Goal: Task Accomplishment & Management: Use online tool/utility

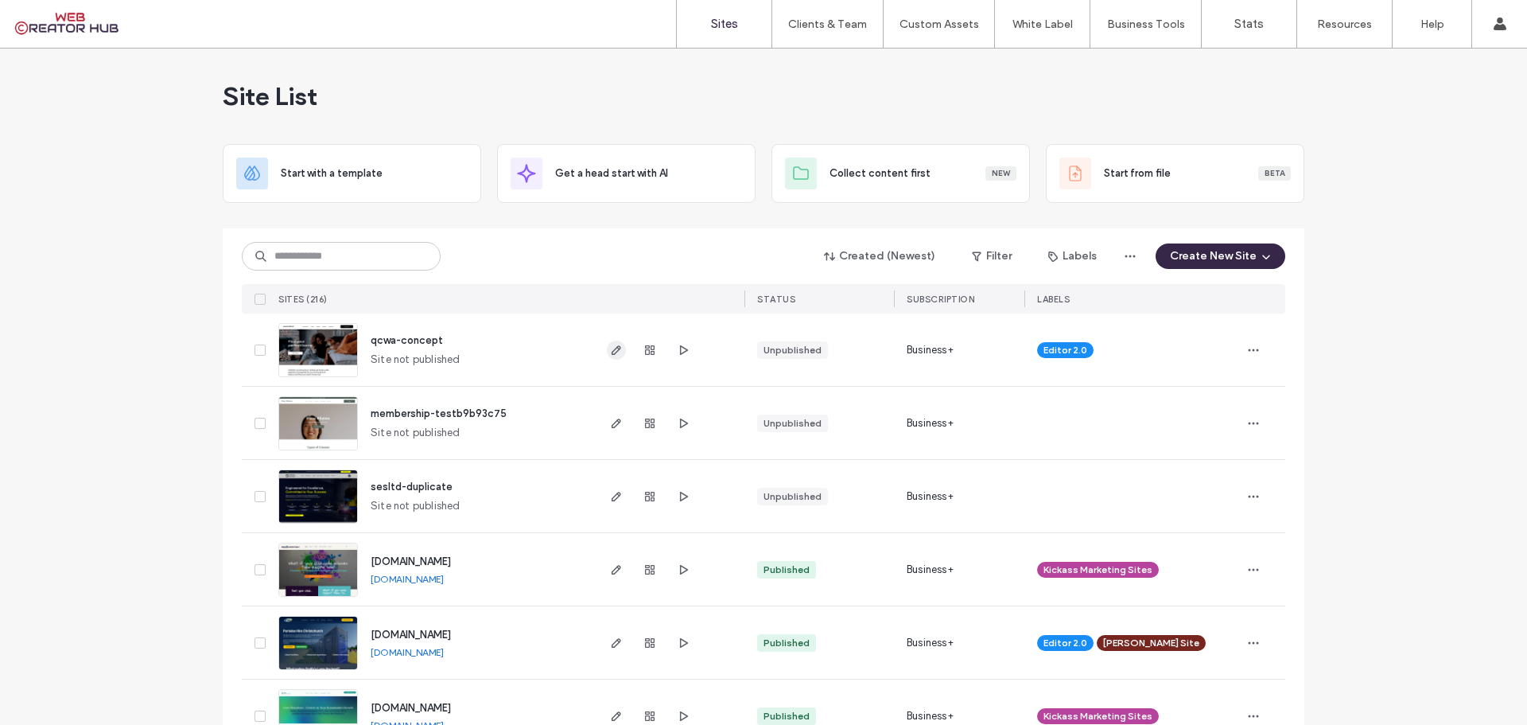
click at [614, 351] on icon "button" at bounding box center [616, 350] width 13 height 13
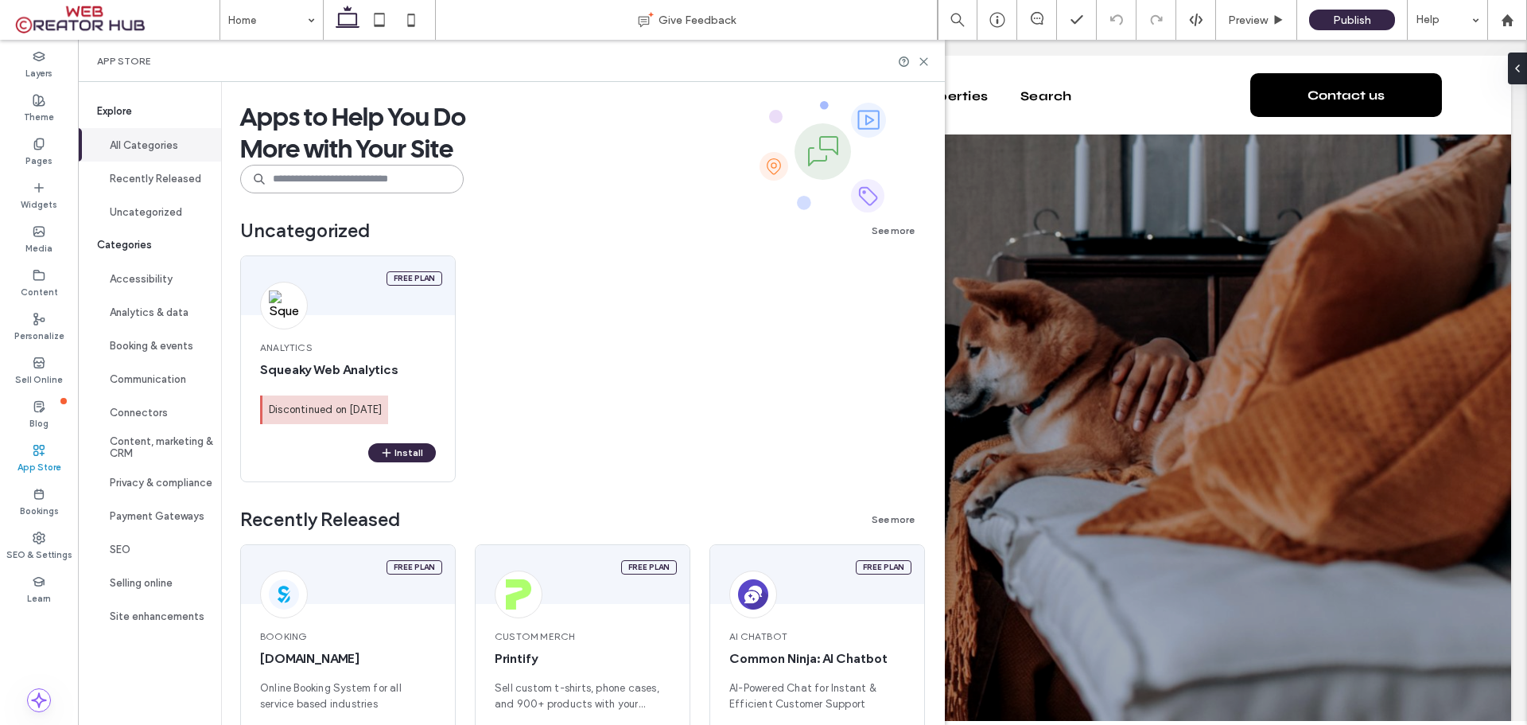
click at [295, 192] on input at bounding box center [351, 179] width 223 height 29
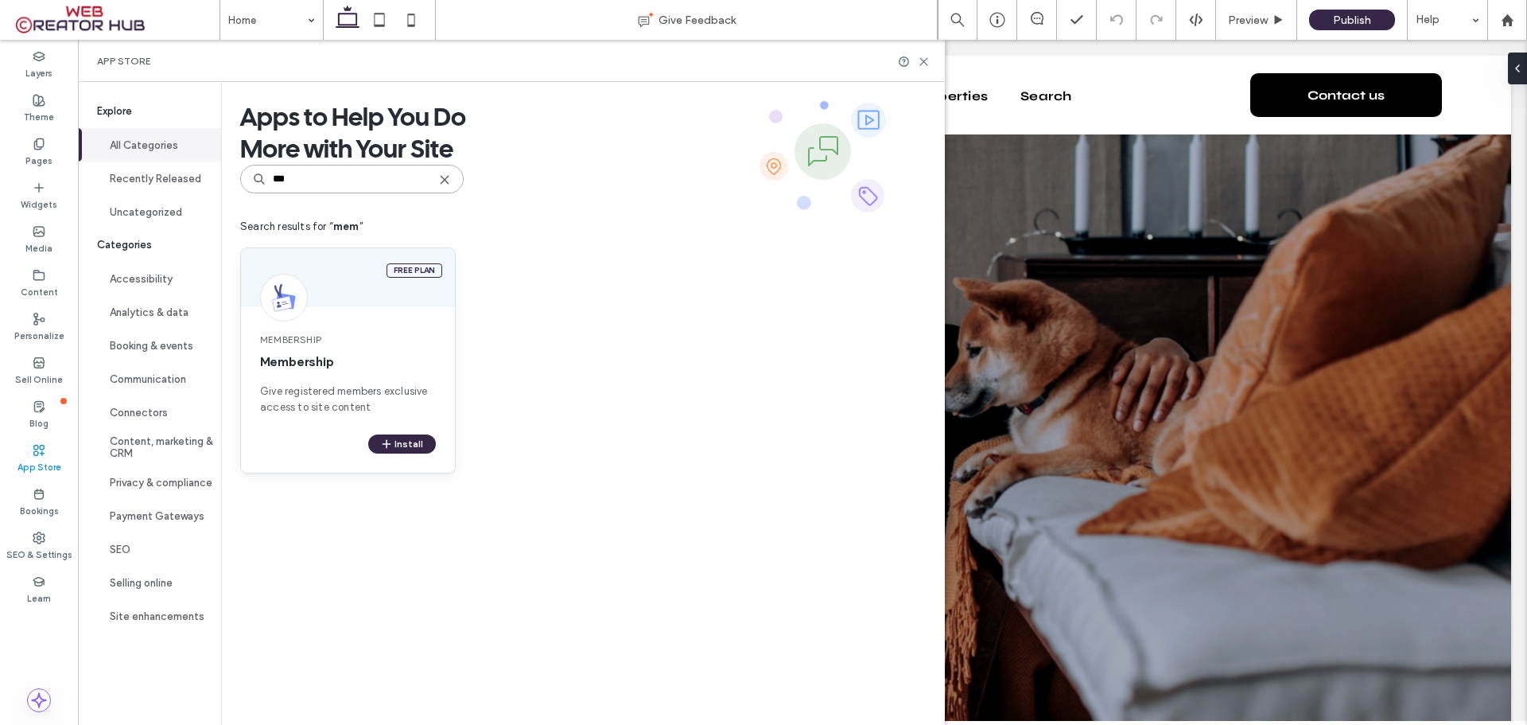
type input "***"
click at [372, 321] on div "Membership Membership Give registered members exclusive access to site content" at bounding box center [348, 373] width 214 height 121
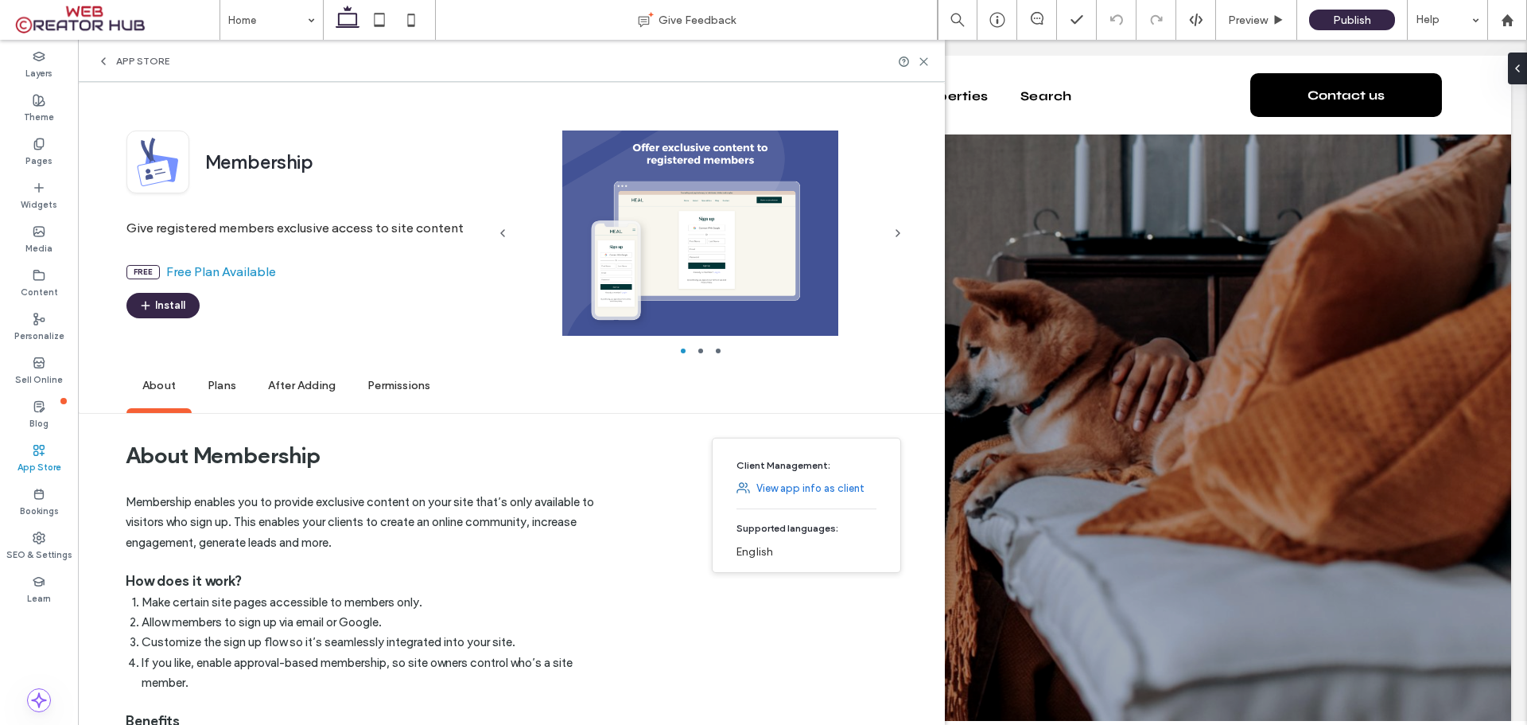
click at [223, 389] on span "Plans" at bounding box center [222, 386] width 60 height 44
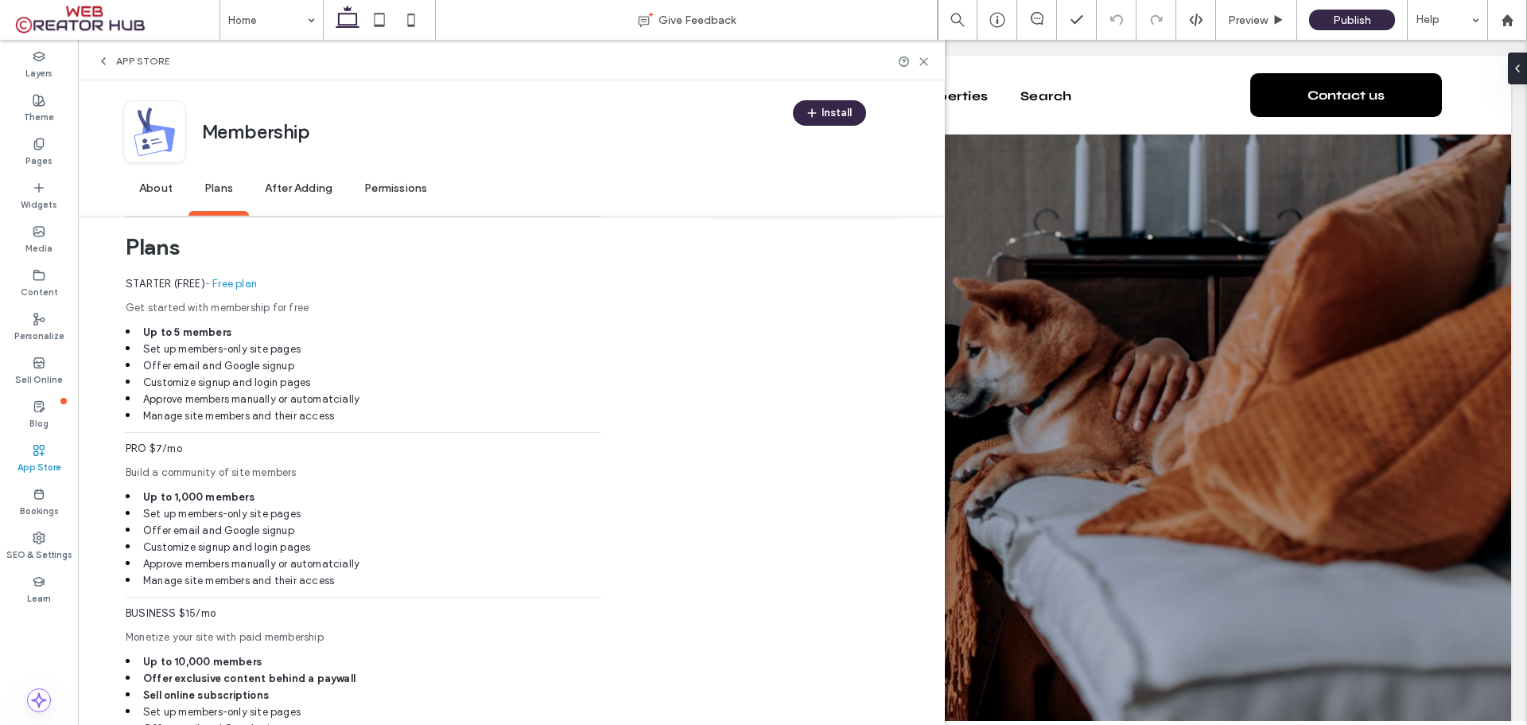
scroll to position [782, 0]
click at [157, 181] on span "About" at bounding box center [155, 189] width 65 height 44
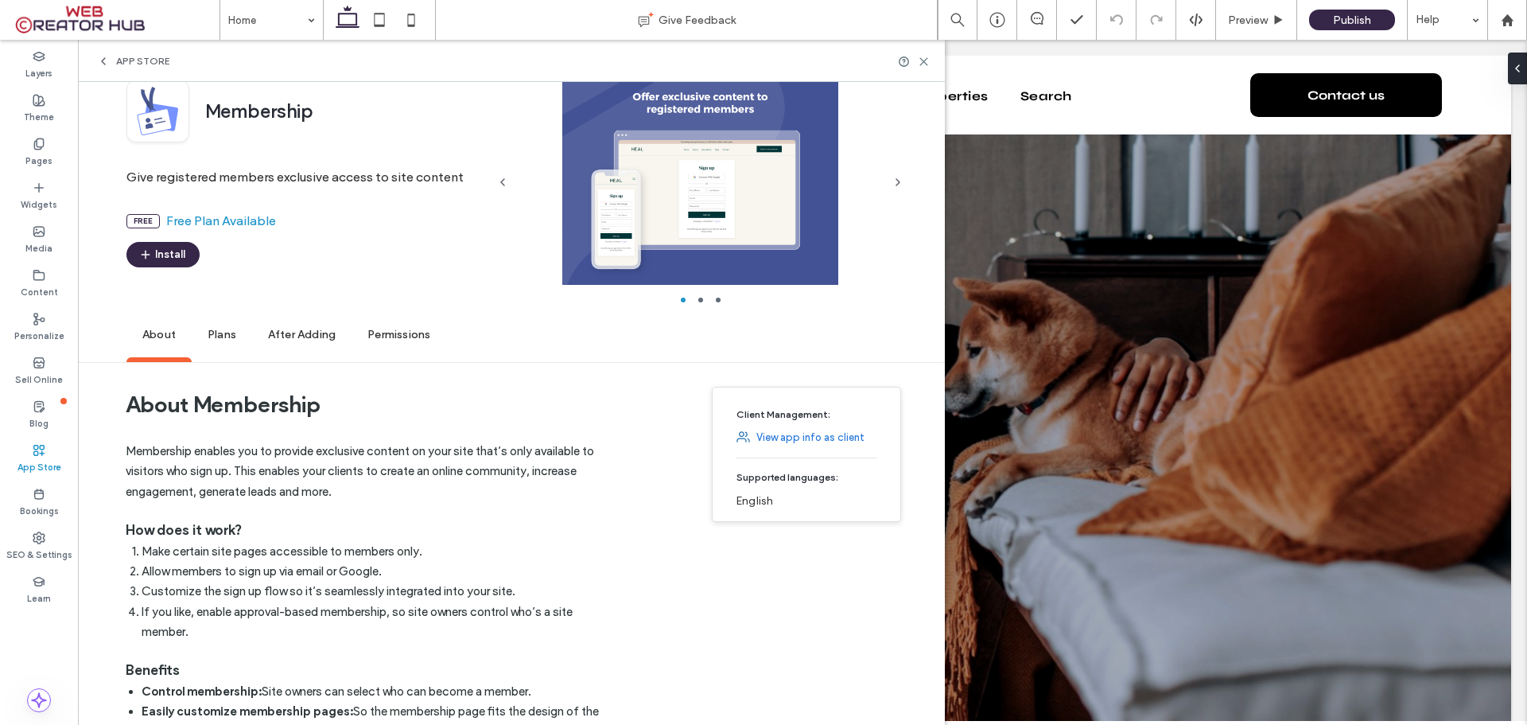
scroll to position [50, 0]
click at [172, 258] on button "Install" at bounding box center [162, 255] width 73 height 25
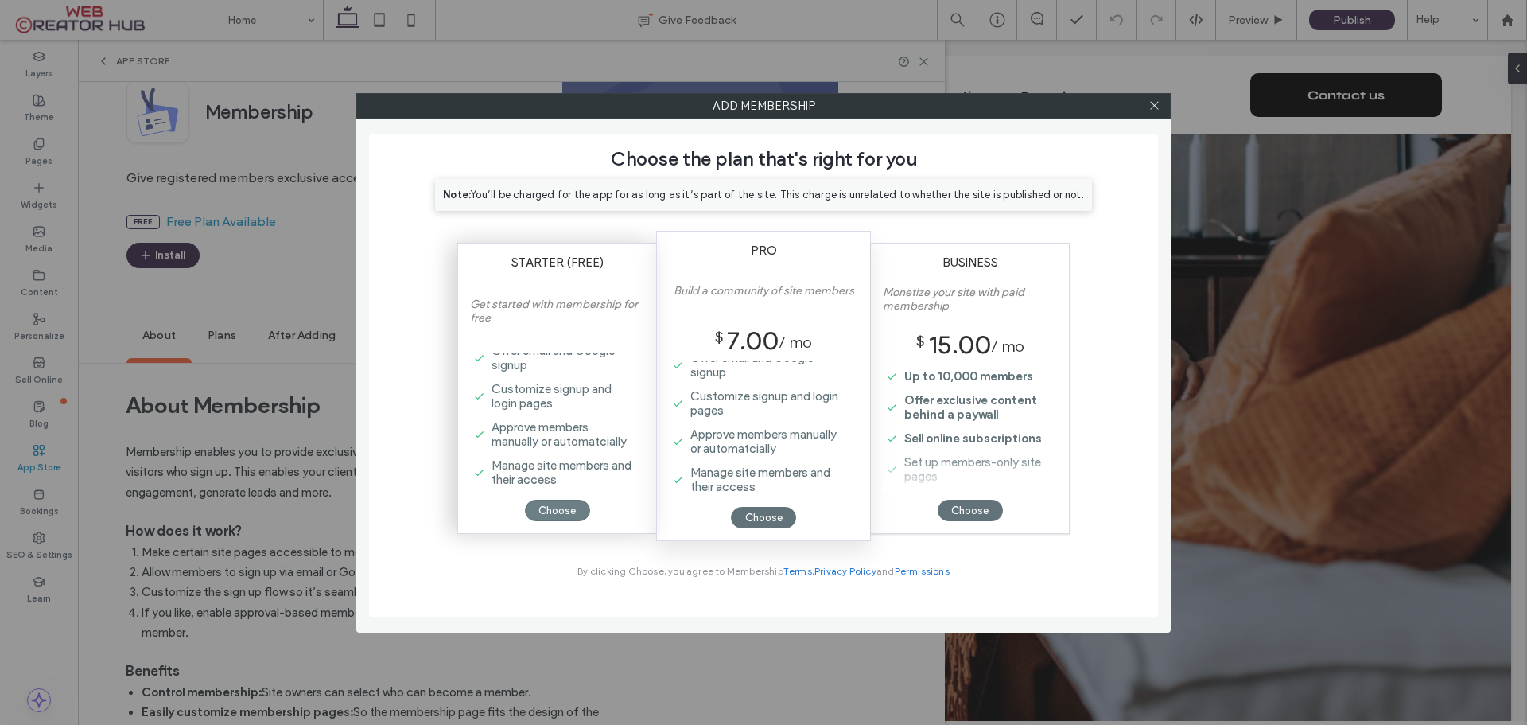
scroll to position [76, 0]
click at [548, 508] on div "Choose" at bounding box center [557, 509] width 65 height 21
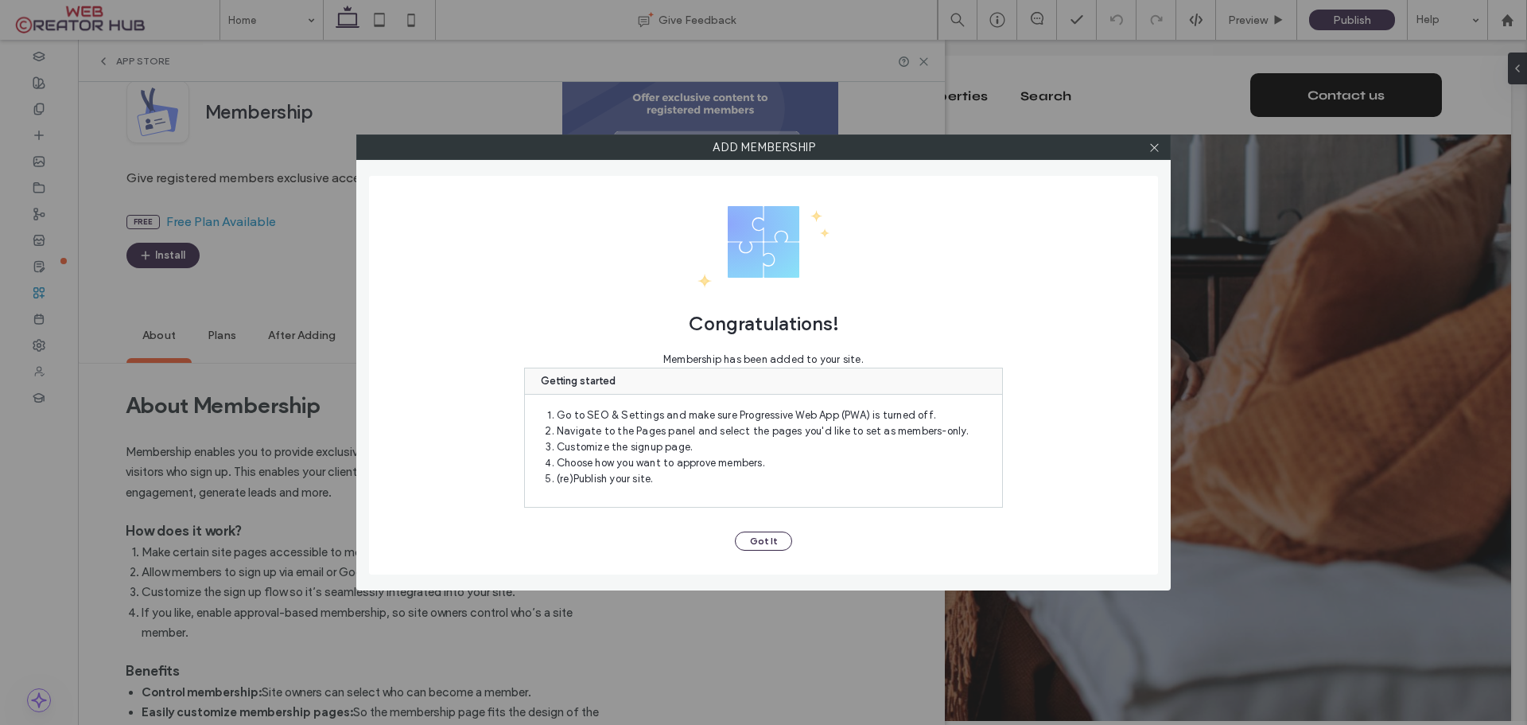
scroll to position [0, 0]
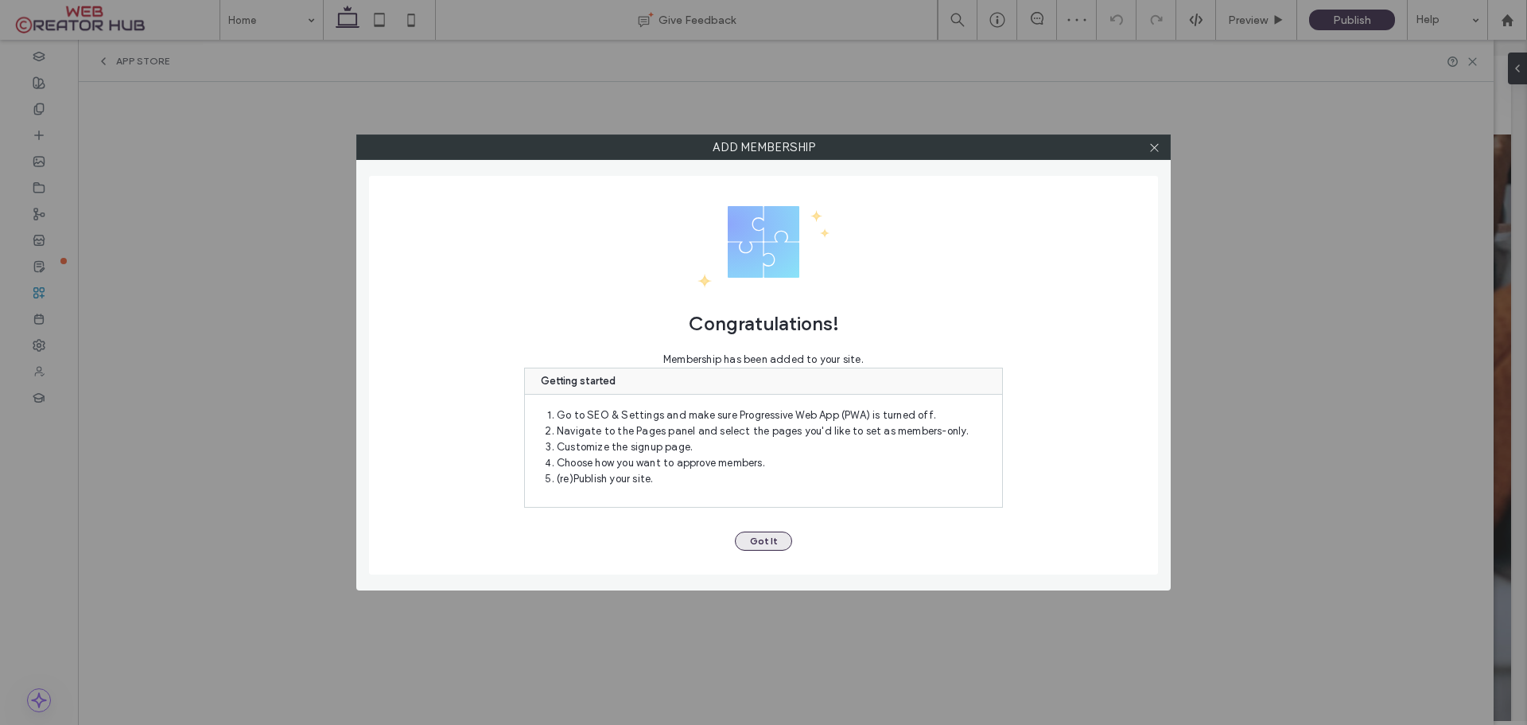
click at [768, 539] on button "Got It" at bounding box center [763, 540] width 57 height 19
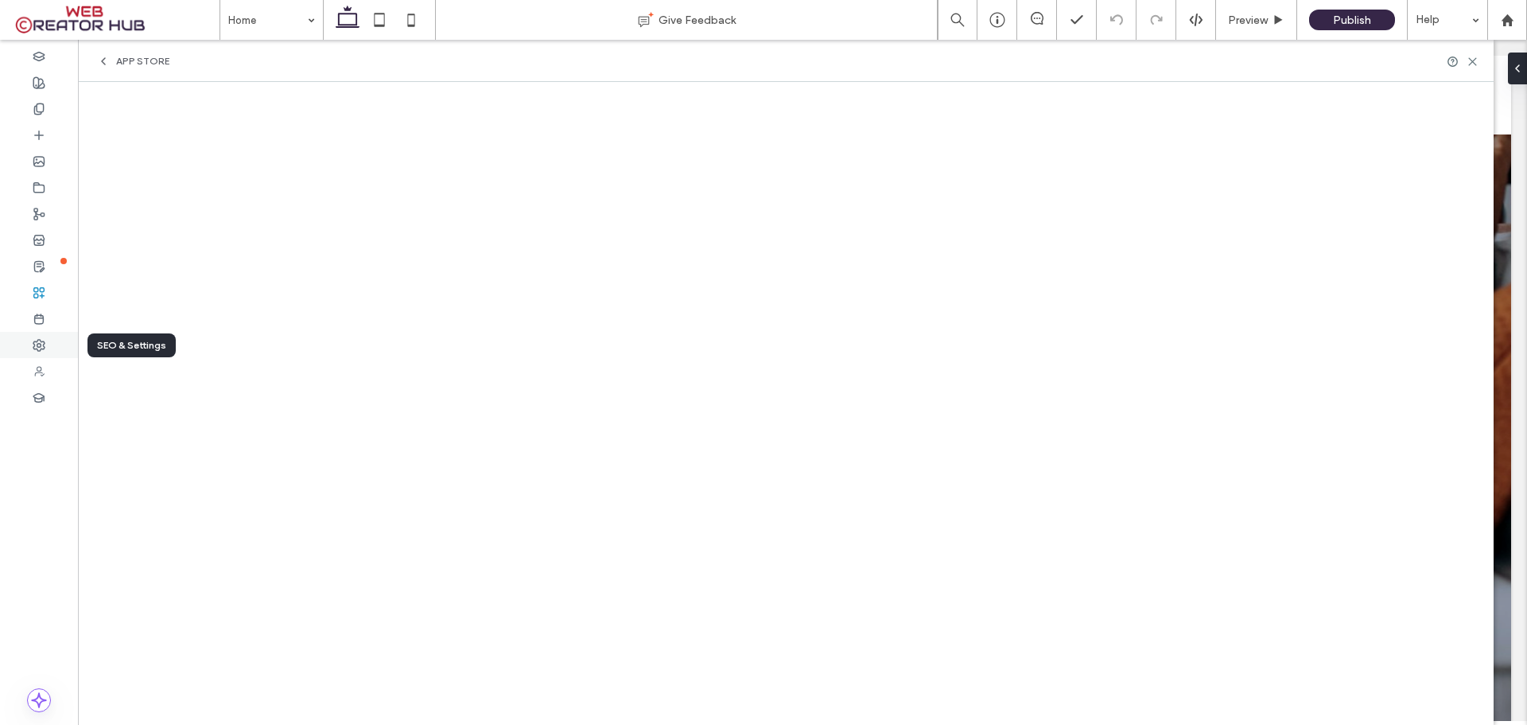
click at [34, 345] on use at bounding box center [38, 345] width 11 height 11
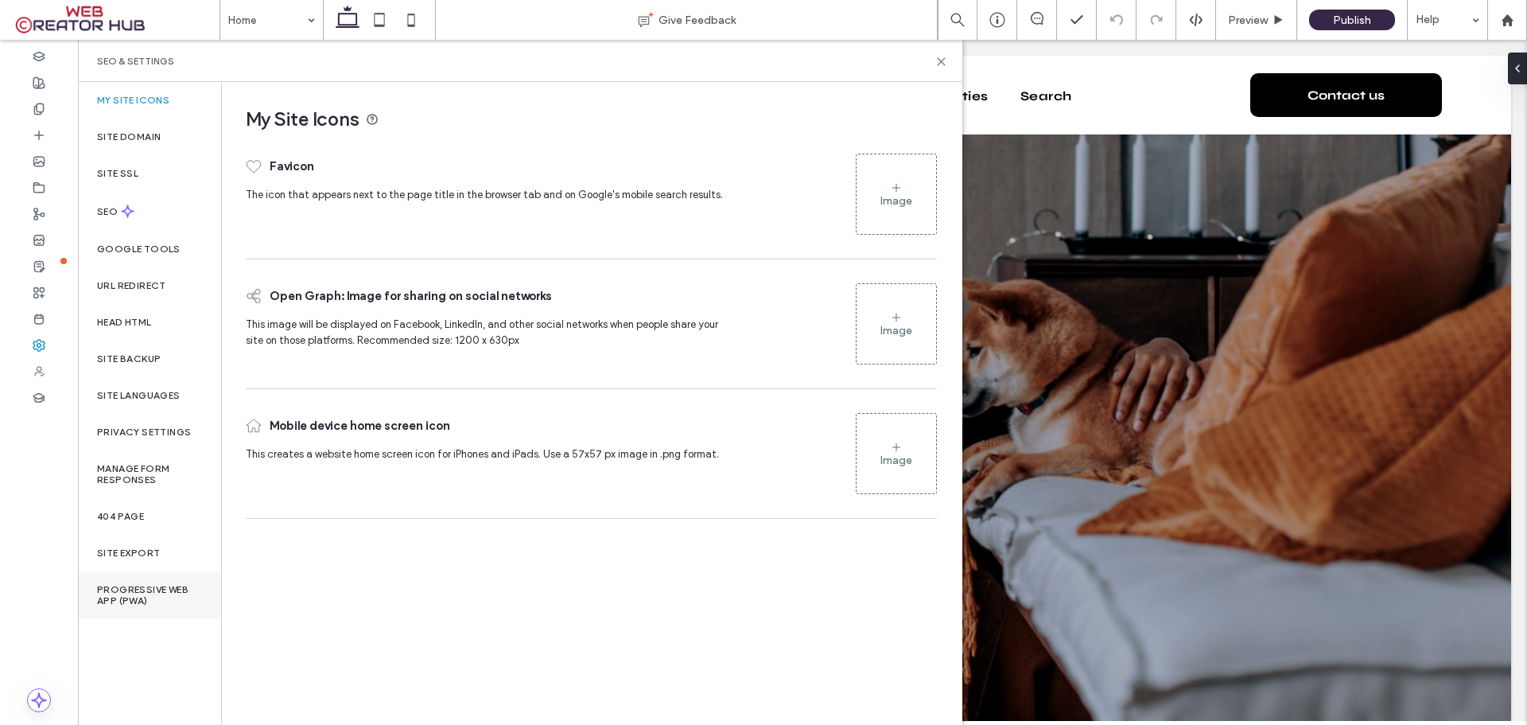
click at [144, 593] on label "Progressive Web App (PWA)" at bounding box center [149, 595] width 105 height 22
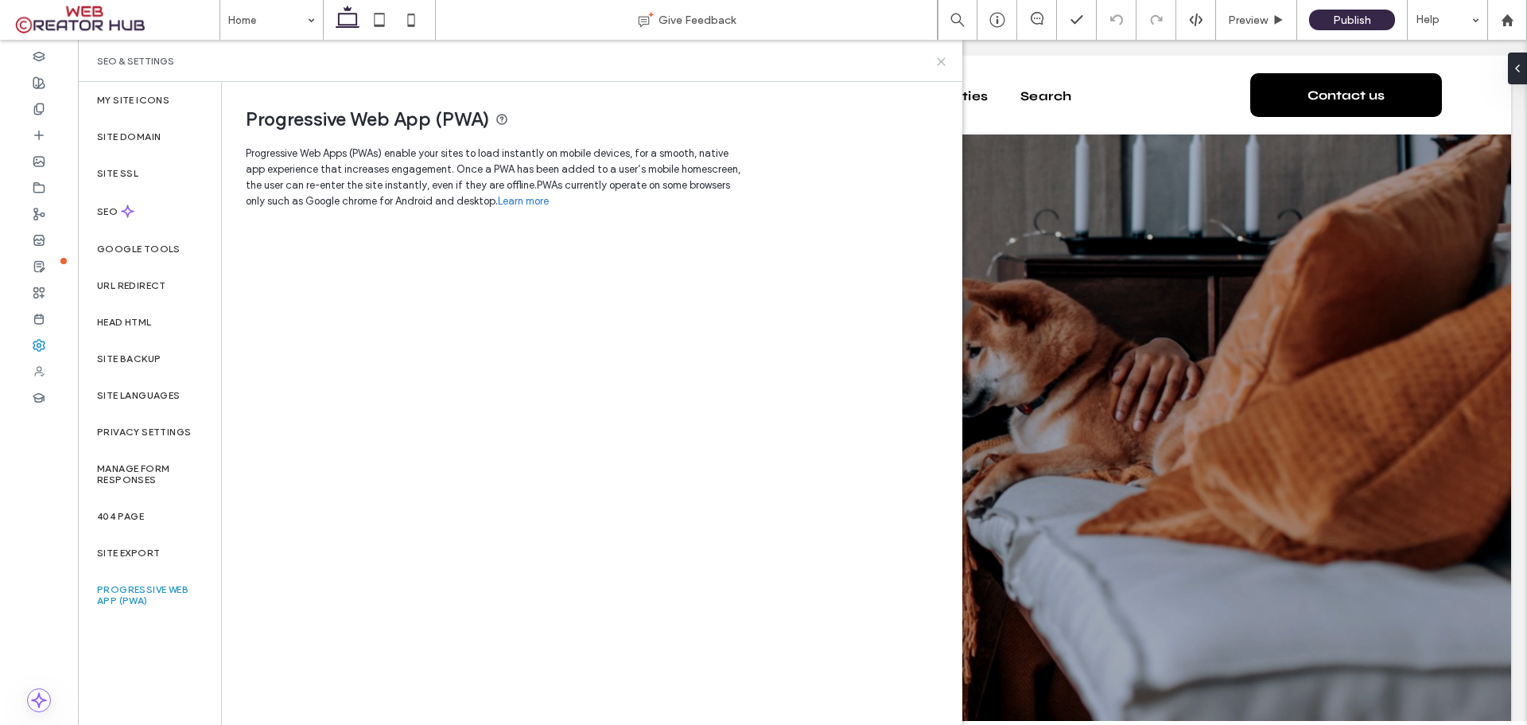
click at [939, 64] on use at bounding box center [941, 61] width 7 height 7
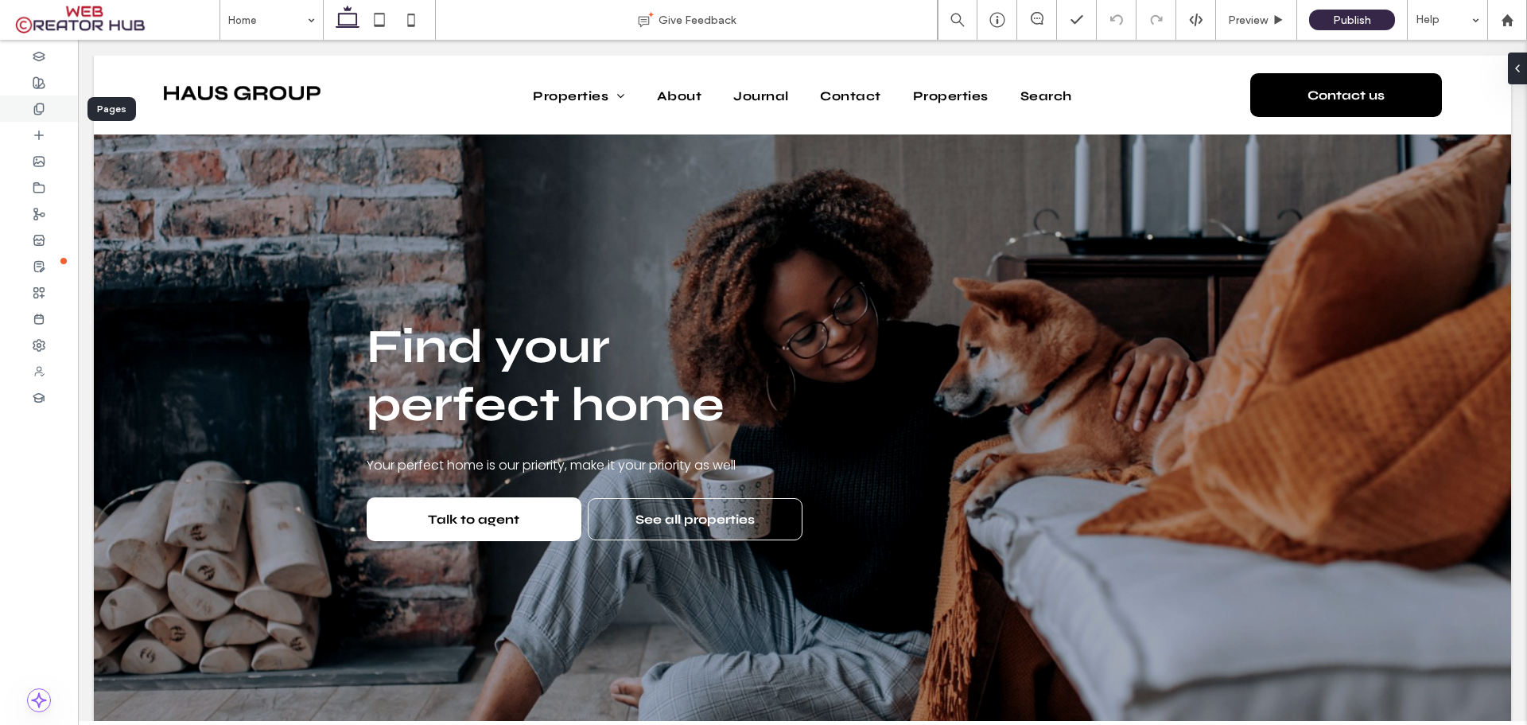
click at [41, 110] on icon at bounding box center [39, 109] width 13 height 13
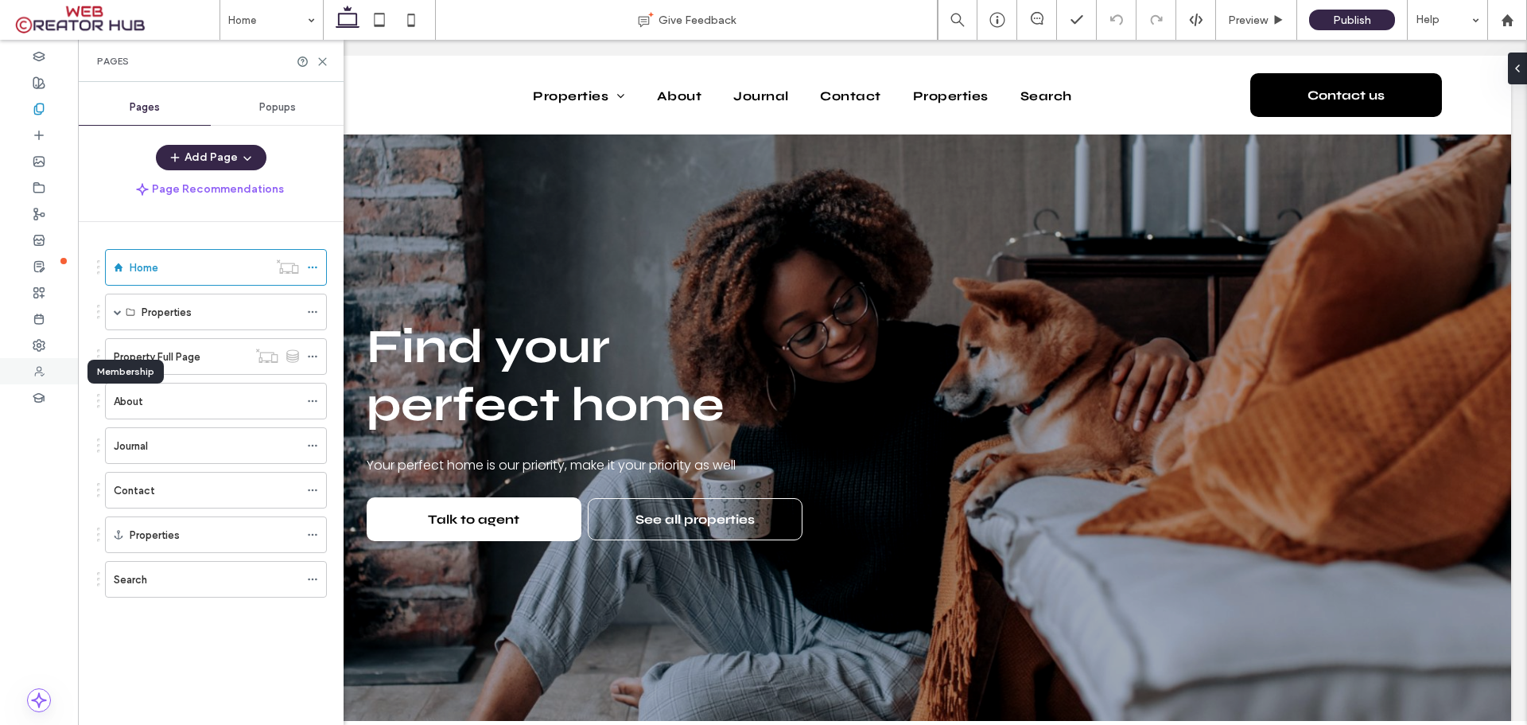
click at [54, 367] on div at bounding box center [39, 371] width 78 height 26
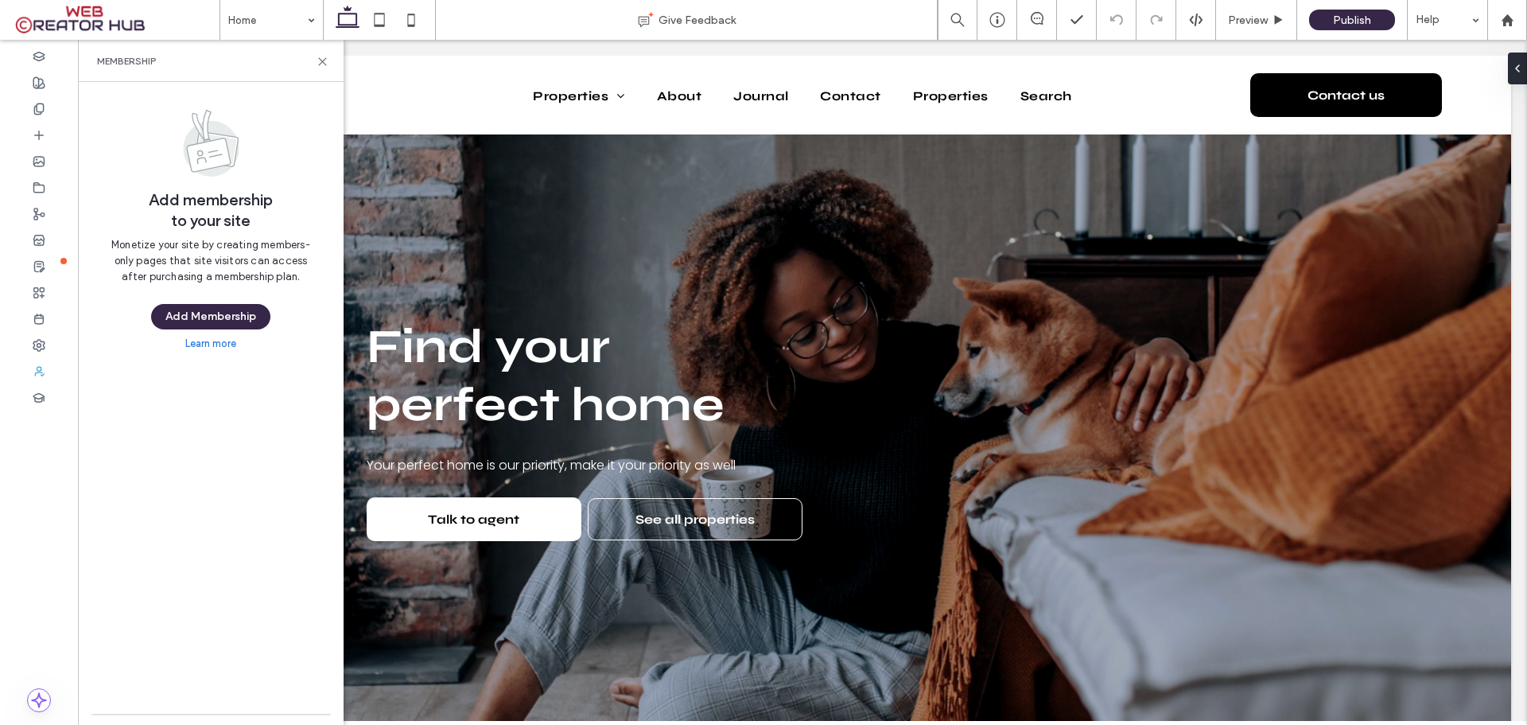
click at [319, 54] on div "Membership" at bounding box center [211, 61] width 266 height 42
click at [1514, 21] on div at bounding box center [1507, 21] width 38 height 14
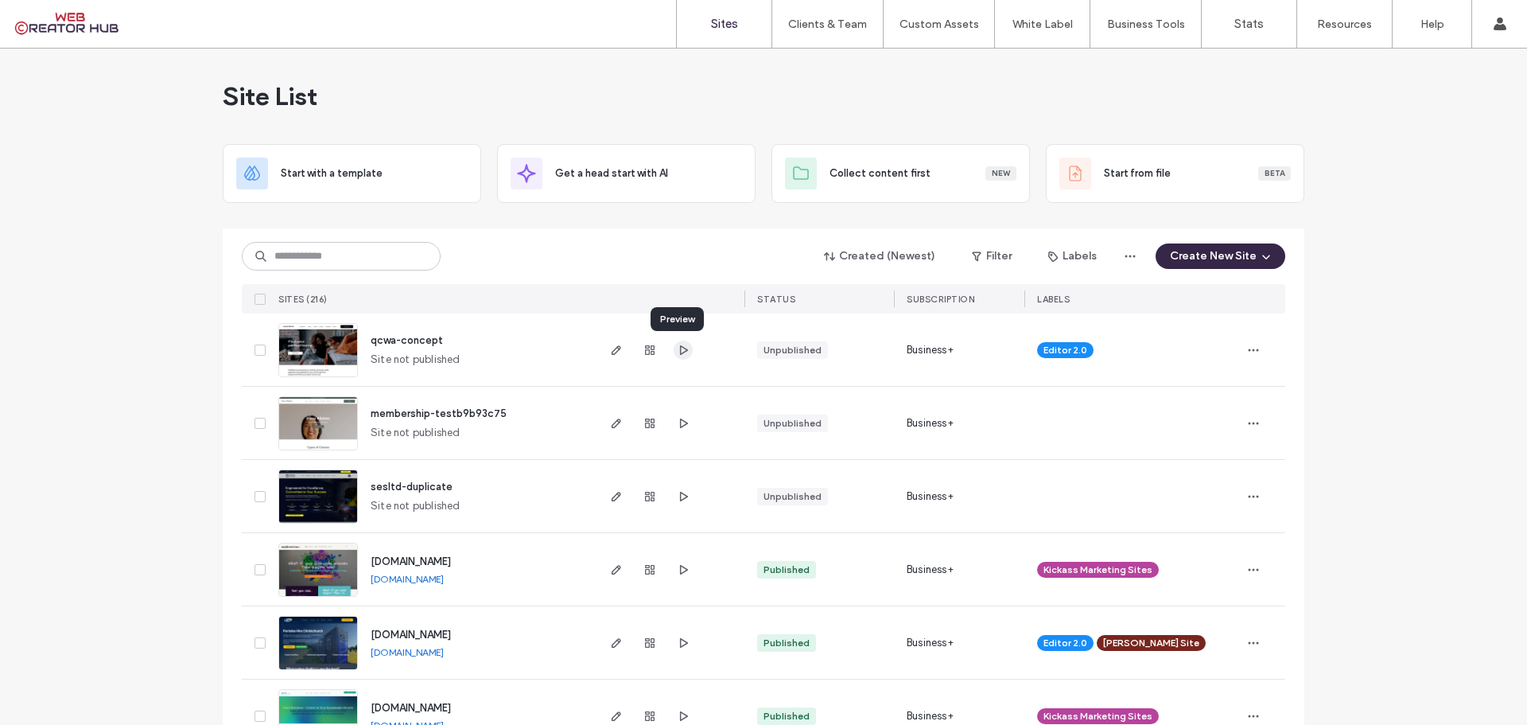
click at [677, 352] on icon "button" at bounding box center [683, 350] width 13 height 13
